Goal: Use online tool/utility: Utilize a website feature to perform a specific function

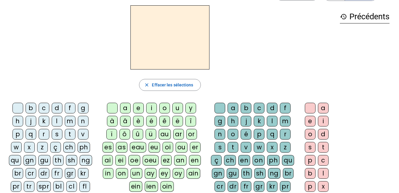
scroll to position [21, 0]
click at [59, 108] on div "d" at bounding box center [57, 107] width 11 height 11
click at [179, 106] on div "u" at bounding box center [177, 107] width 11 height 11
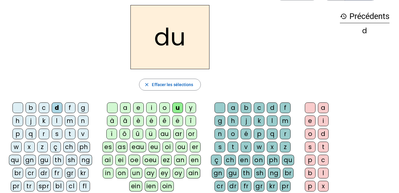
click at [260, 108] on div "c" at bounding box center [259, 107] width 11 height 11
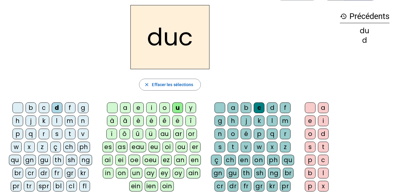
click at [224, 108] on div at bounding box center [219, 107] width 11 height 11
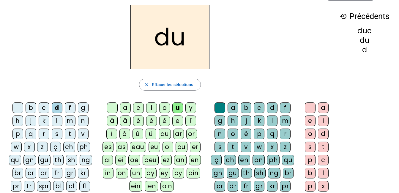
click at [137, 109] on div "e" at bounding box center [138, 107] width 11 height 11
click at [83, 121] on div "n" at bounding box center [83, 121] width 11 height 11
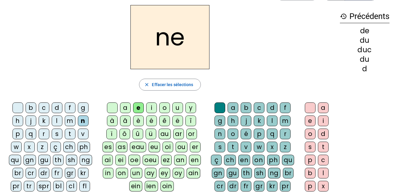
click at [71, 122] on div "m" at bounding box center [70, 121] width 11 height 11
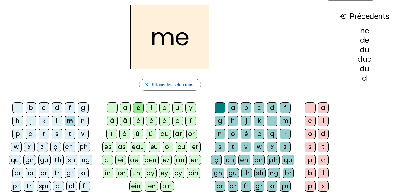
click at [57, 134] on div "s" at bounding box center [57, 134] width 11 height 11
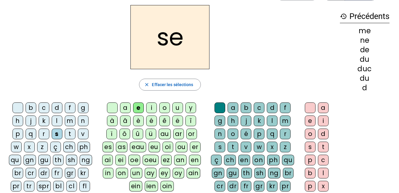
click at [177, 108] on div "u" at bounding box center [177, 107] width 11 height 11
click at [57, 108] on div "d" at bounding box center [57, 107] width 11 height 11
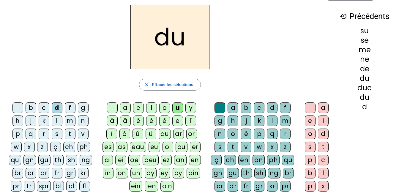
click at [57, 121] on div "l" at bounding box center [57, 121] width 11 height 11
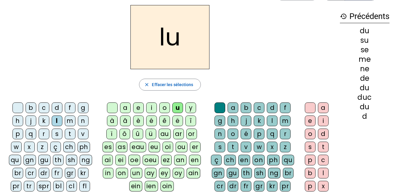
click at [127, 108] on div "a" at bounding box center [125, 107] width 11 height 11
click at [259, 106] on div "c" at bounding box center [259, 107] width 11 height 11
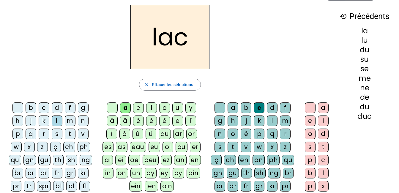
click at [74, 135] on div "t" at bounding box center [70, 134] width 11 height 11
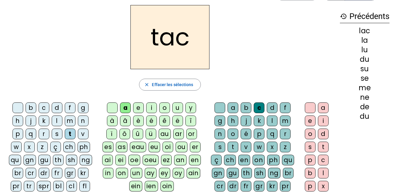
click at [32, 110] on div "b" at bounding box center [31, 107] width 11 height 11
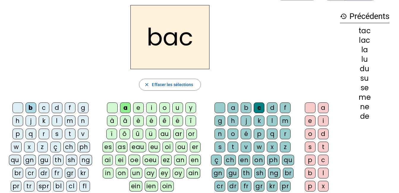
click at [58, 137] on div "s" at bounding box center [57, 134] width 11 height 11
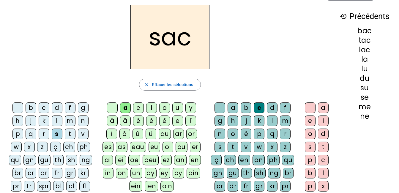
click at [138, 108] on div "e" at bounding box center [138, 107] width 11 height 11
click at [272, 121] on div "l" at bounding box center [272, 121] width 11 height 11
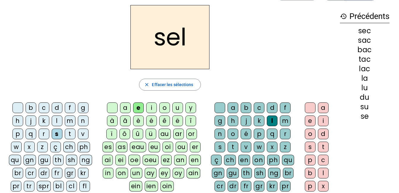
click at [164, 105] on div "o" at bounding box center [164, 107] width 11 height 11
